Goal: Find specific page/section

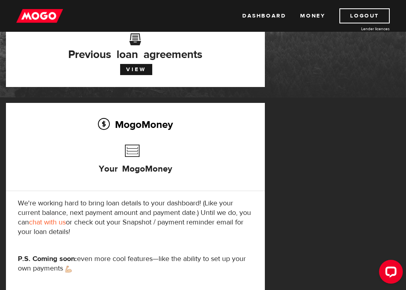
scroll to position [21, 0]
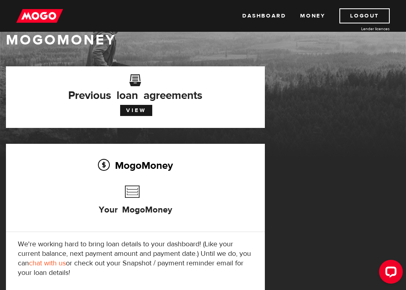
click at [131, 204] on h3 "Your MogoMoney" at bounding box center [135, 203] width 73 height 45
click at [264, 15] on link "Dashboard" at bounding box center [264, 15] width 44 height 15
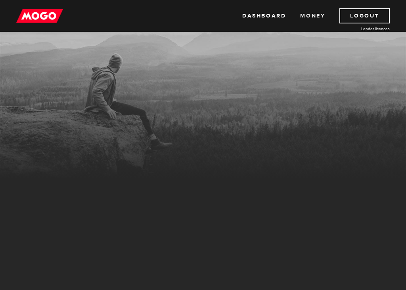
click at [320, 15] on link "Money" at bounding box center [312, 15] width 25 height 15
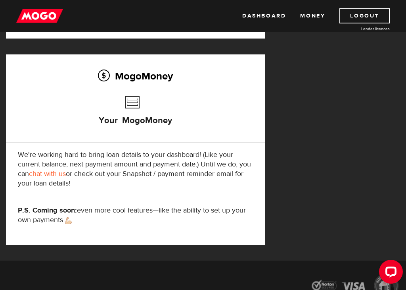
scroll to position [36, 0]
